Goal: Task Accomplishment & Management: Manage account settings

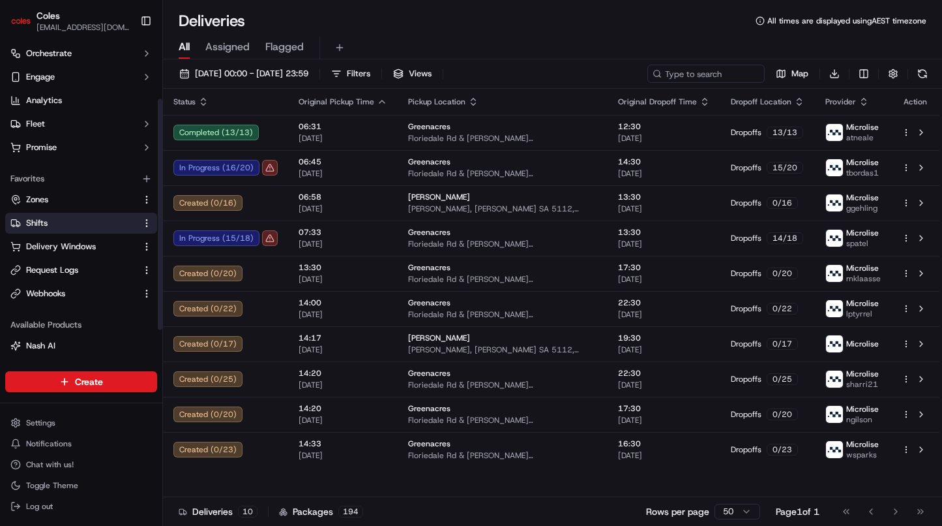
scroll to position [79, 0]
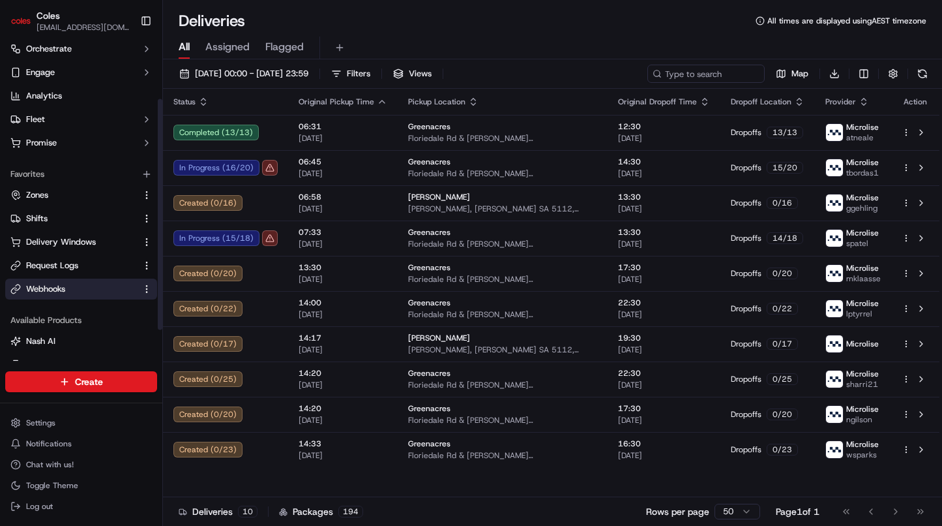
click at [64, 288] on span "Webhooks" at bounding box center [45, 289] width 39 height 12
